Goal: Task Accomplishment & Management: Manage account settings

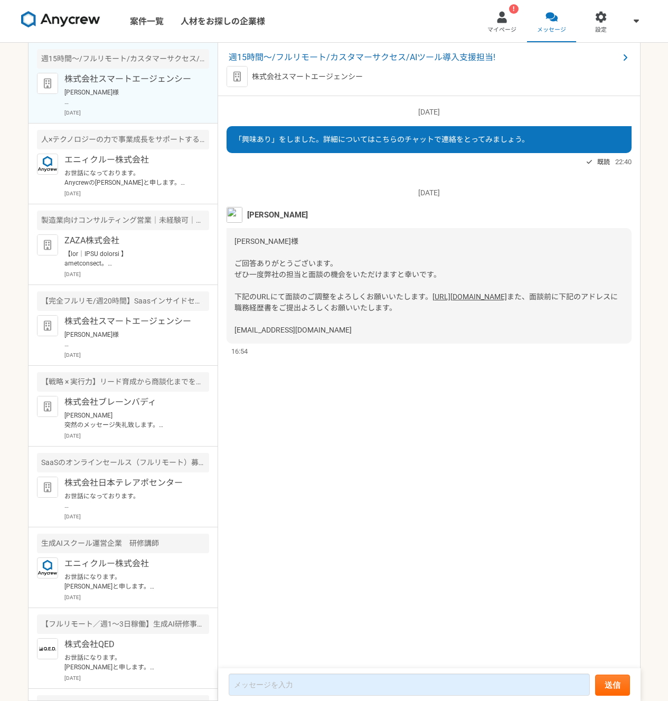
click at [372, 59] on span "週15時間〜/フルリモート/カスタマーサクセス/AIツール導入支援担当!" at bounding box center [424, 57] width 390 height 13
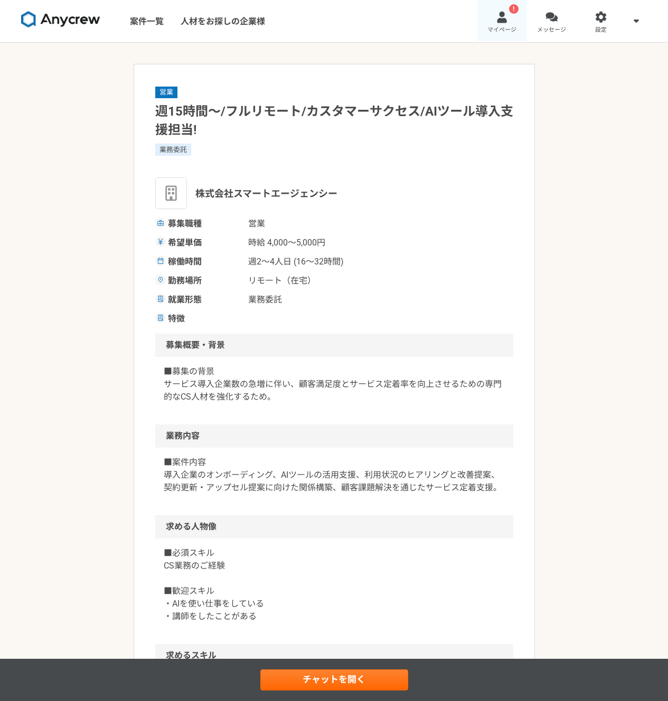
click at [496, 28] on span "マイページ" at bounding box center [501, 30] width 29 height 8
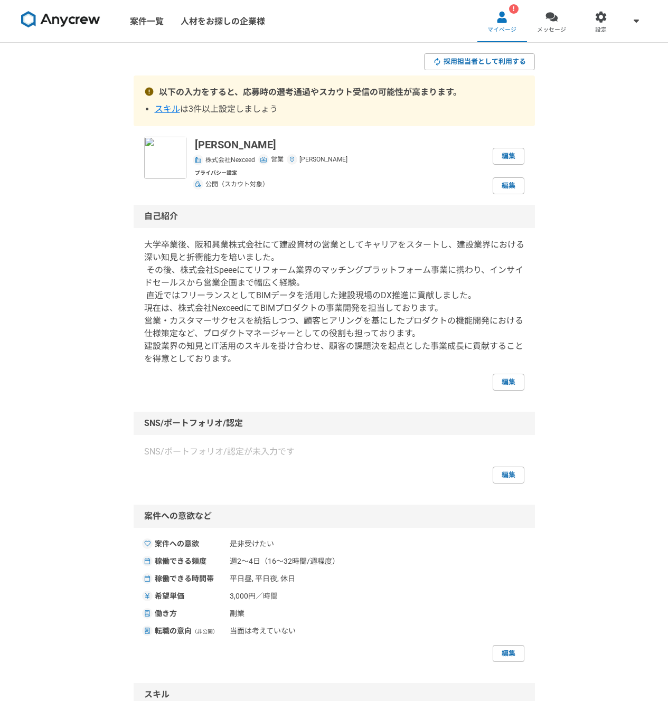
click at [531, 262] on div "自己紹介 大学卒業後、阪和興業株式会社にて建設資材の営業としてキャリアをスタートし、建設業界における深い知見と折衝能力を培いました。 その後、株式会社Spee…" at bounding box center [334, 298] width 401 height 186
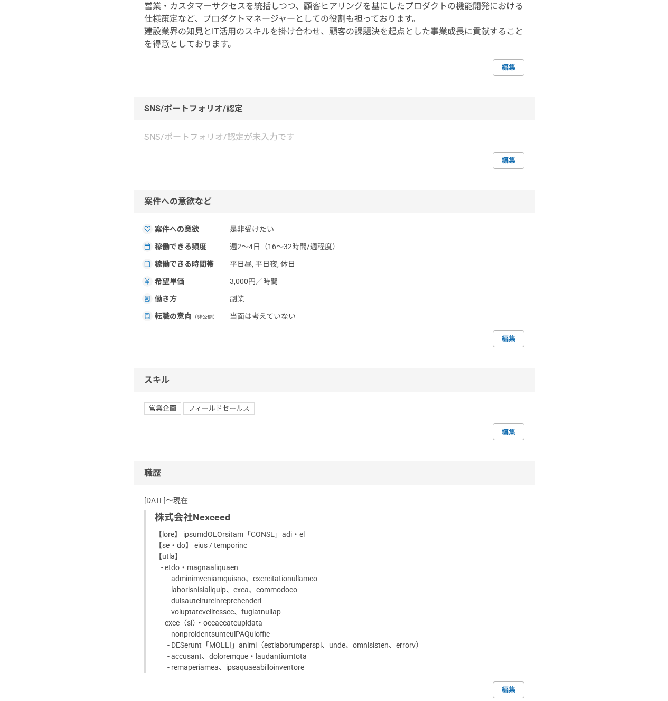
scroll to position [317, 0]
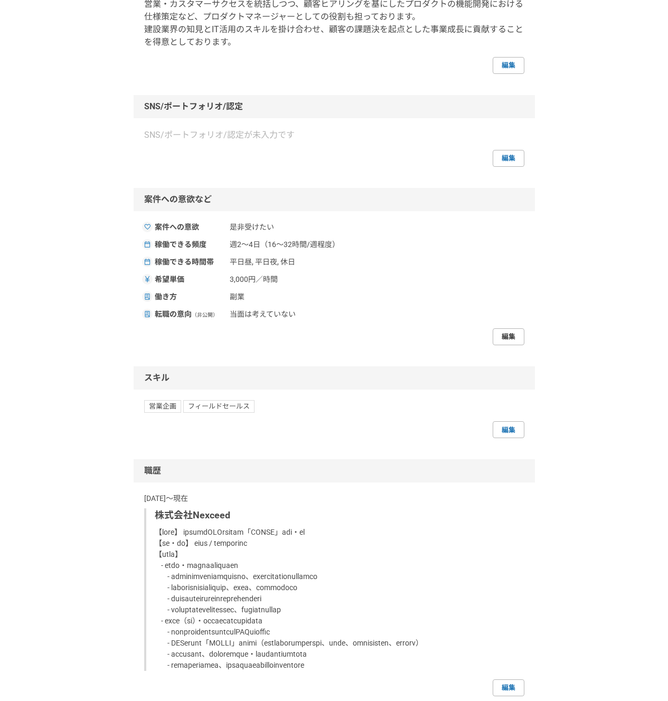
click at [513, 339] on link "編集" at bounding box center [508, 336] width 32 height 17
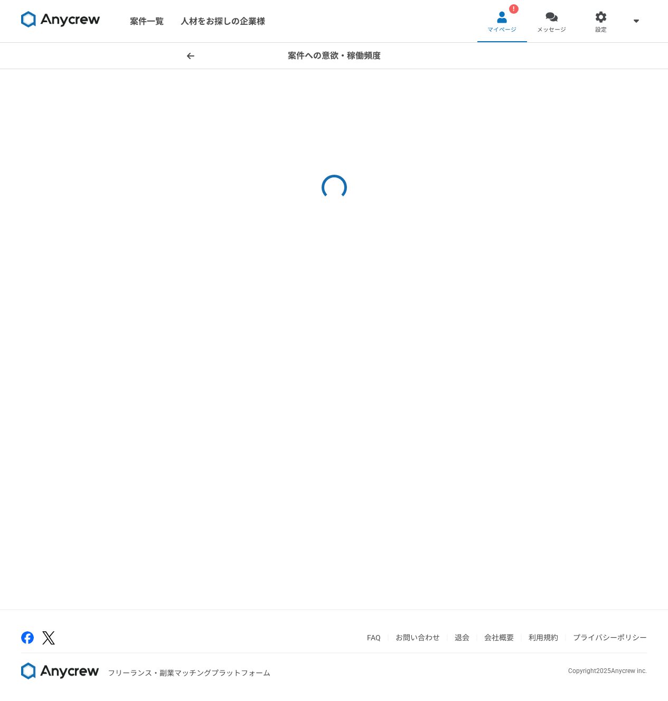
select select "sidejob"
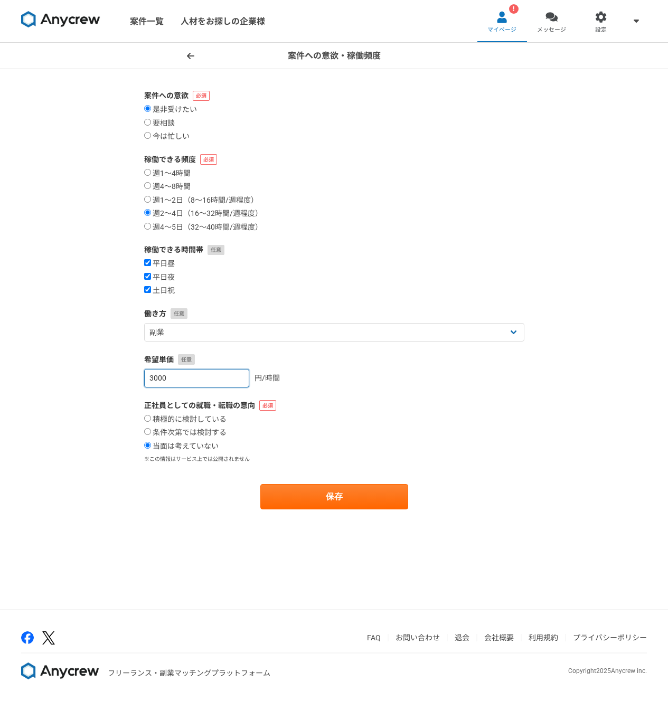
click at [182, 381] on input "3000" at bounding box center [196, 378] width 105 height 18
click at [156, 379] on input "3000" at bounding box center [196, 378] width 105 height 18
type input "4000"
click at [293, 500] on button "保存" at bounding box center [334, 496] width 148 height 25
